Goal: Task Accomplishment & Management: Manage account settings

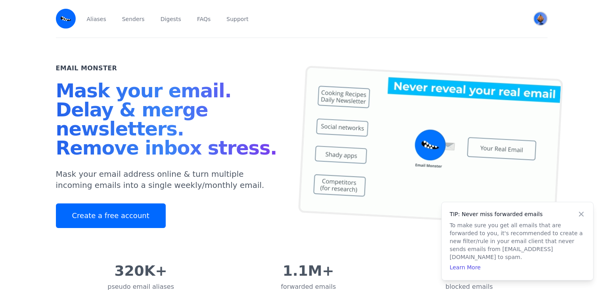
click at [534, 15] on img "User menu" at bounding box center [540, 18] width 13 height 13
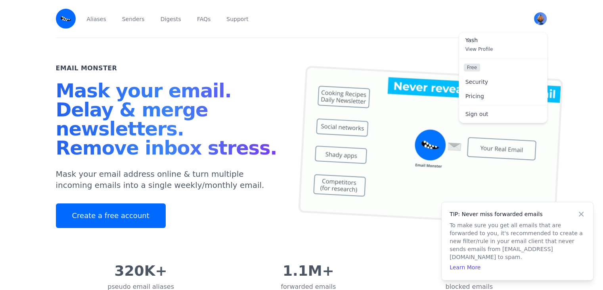
click at [466, 37] on span "Yash" at bounding box center [503, 40] width 75 height 7
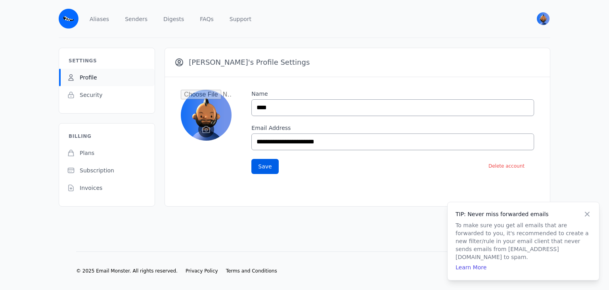
click at [97, 73] on span "Profile" at bounding box center [88, 77] width 17 height 8
click at [111, 12] on link "Aliases" at bounding box center [99, 18] width 23 height 37
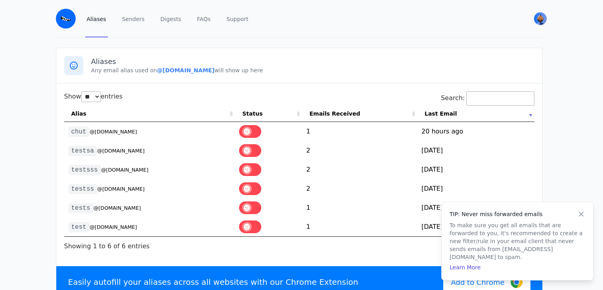
select select "**"
drag, startPoint x: 188, startPoint y: 51, endPoint x: 232, endPoint y: 56, distance: 43.5
click at [232, 56] on div "Aliases Any email alias used on @xxxnxx.eml.monster will show up here" at bounding box center [299, 65] width 486 height 35
copy b "@xxxnxx.eml.monster"
